Goal: Use online tool/utility: Utilize a website feature to perform a specific function

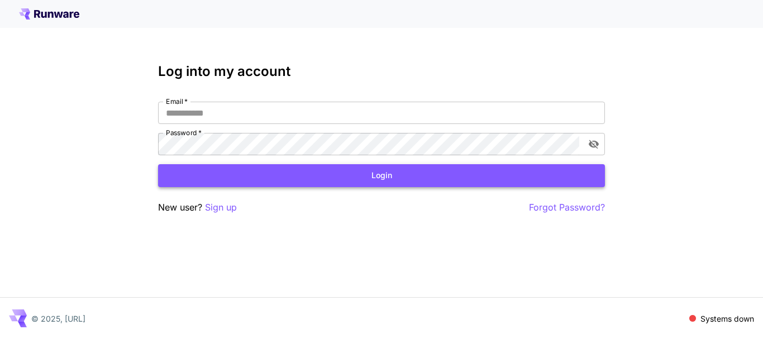
type input "**********"
click at [410, 179] on button "Login" at bounding box center [381, 175] width 447 height 23
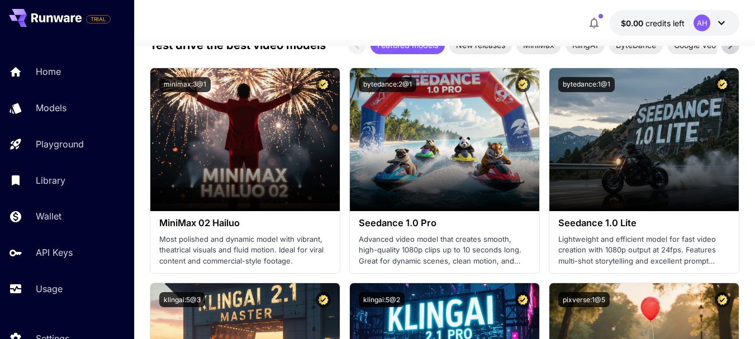
scroll to position [339, 0]
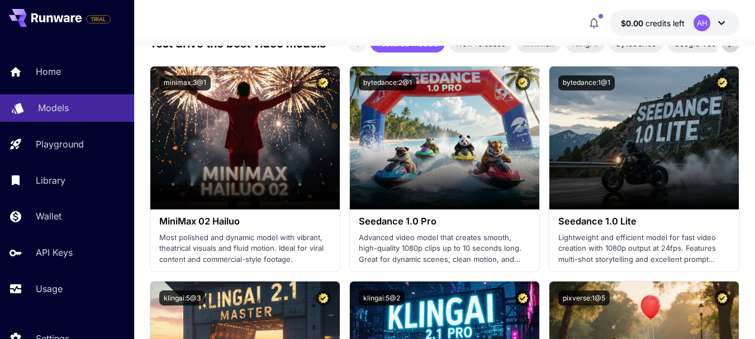
click at [52, 97] on link "Models" at bounding box center [67, 107] width 134 height 27
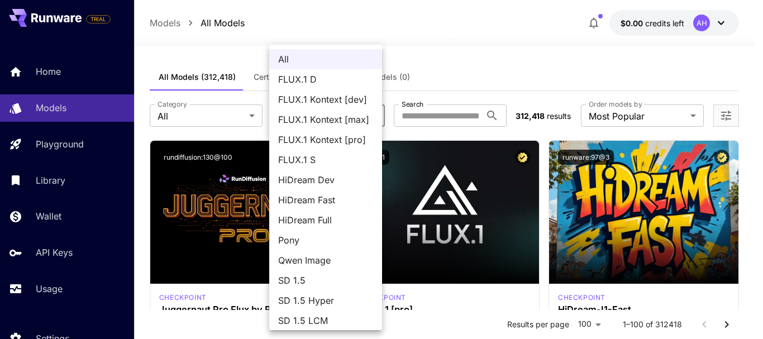
click at [603, 118] on div at bounding box center [381, 169] width 763 height 339
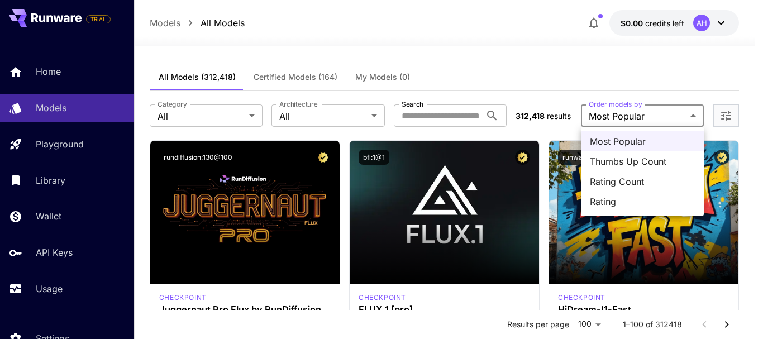
click at [603, 118] on div at bounding box center [381, 169] width 763 height 339
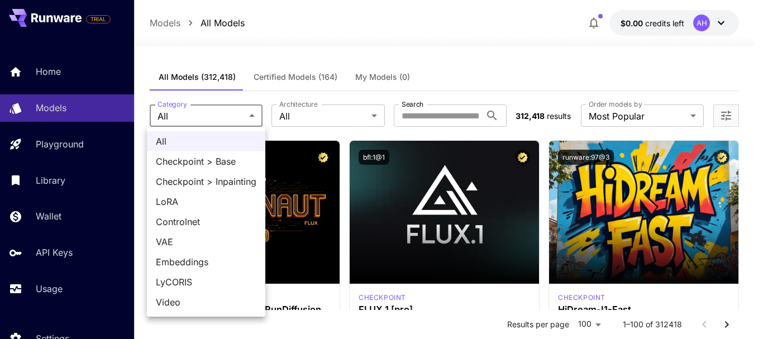
click at [285, 301] on div at bounding box center [381, 169] width 763 height 339
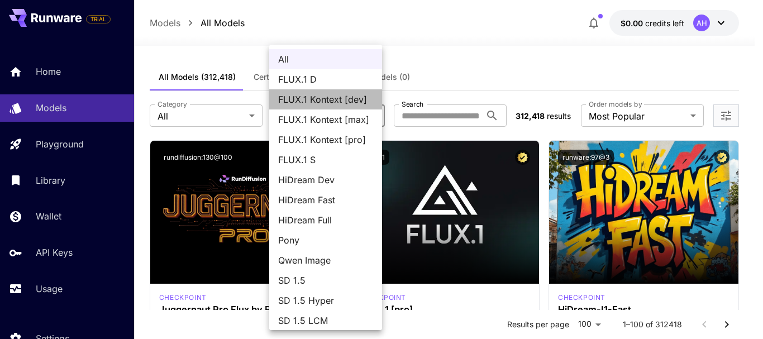
click at [347, 101] on span "FLUX.1 Kontext [dev]" at bounding box center [325, 99] width 95 height 13
type input "**********"
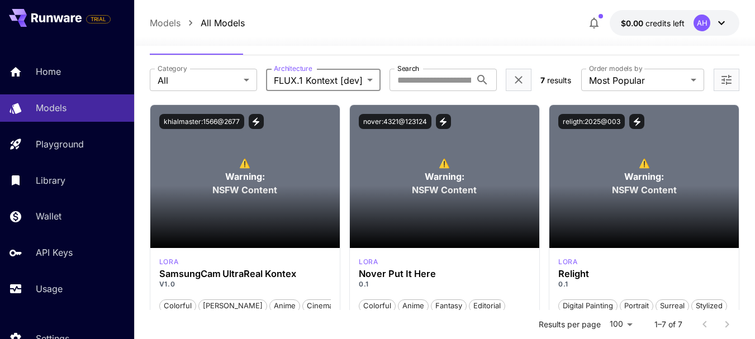
scroll to position [37, 0]
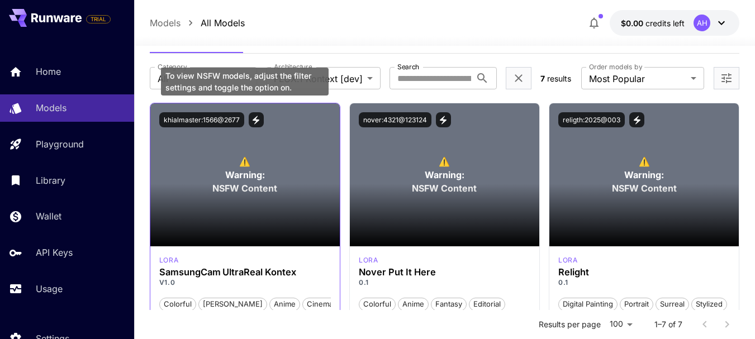
click at [269, 180] on p "⚠️ Warning: NSFW Content" at bounding box center [244, 175] width 65 height 40
click at [246, 182] on span "NSFW Content" at bounding box center [244, 188] width 65 height 13
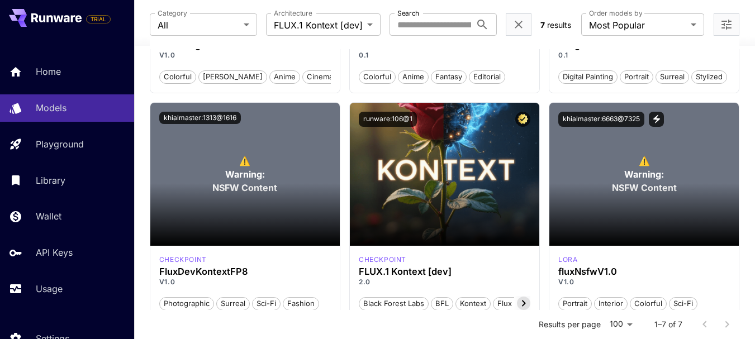
scroll to position [266, 0]
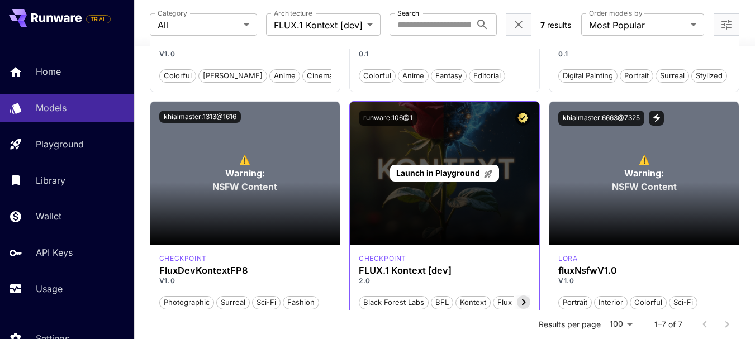
click at [465, 174] on span "Launch in Playground" at bounding box center [438, 172] width 84 height 9
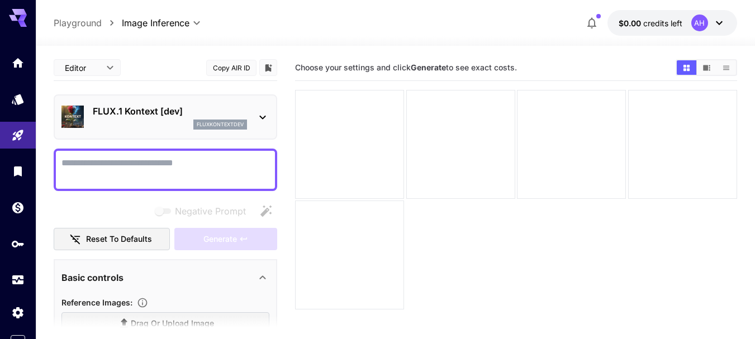
click at [705, 25] on div "AH" at bounding box center [699, 23] width 17 height 17
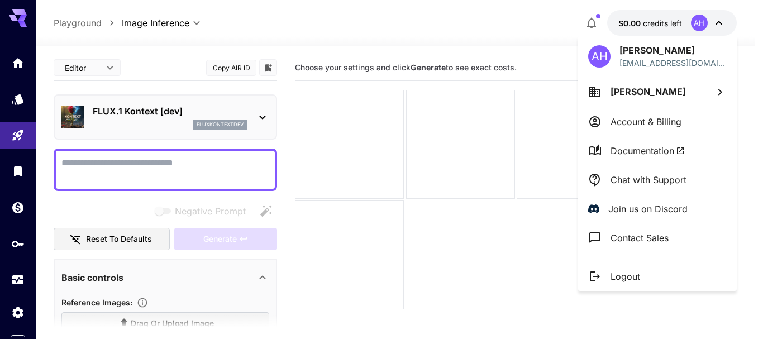
click at [378, 9] on div at bounding box center [381, 169] width 763 height 339
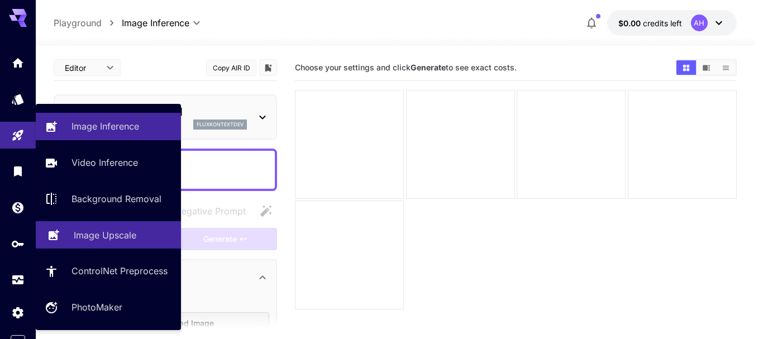
click at [163, 243] on link "Image Upscale" at bounding box center [108, 234] width 145 height 27
type input "**********"
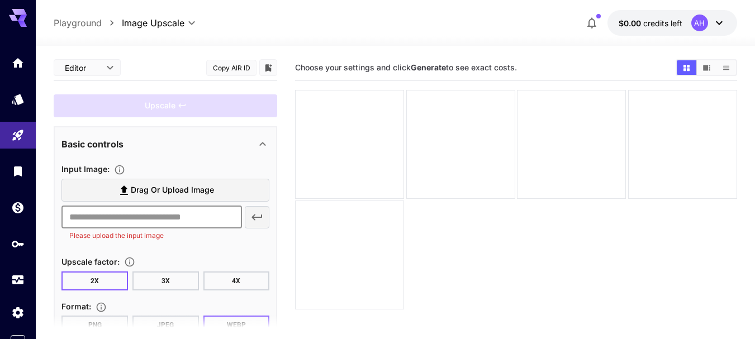
click at [193, 219] on input "text" at bounding box center [151, 217] width 180 height 22
